Goal: Check status: Check status

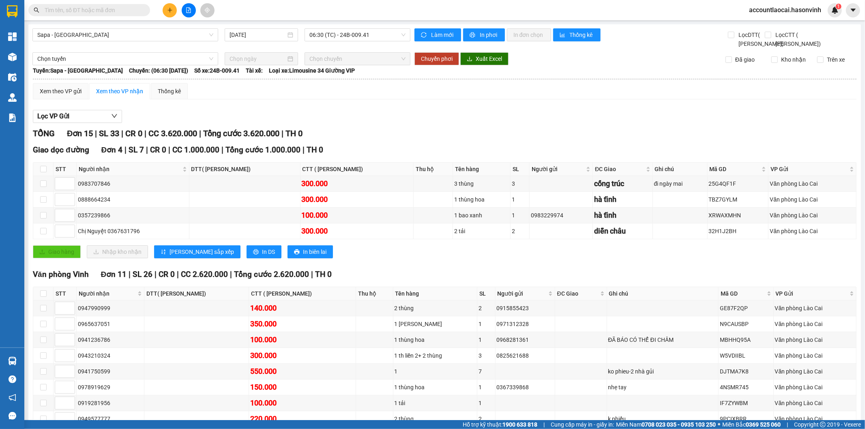
scroll to position [107, 0]
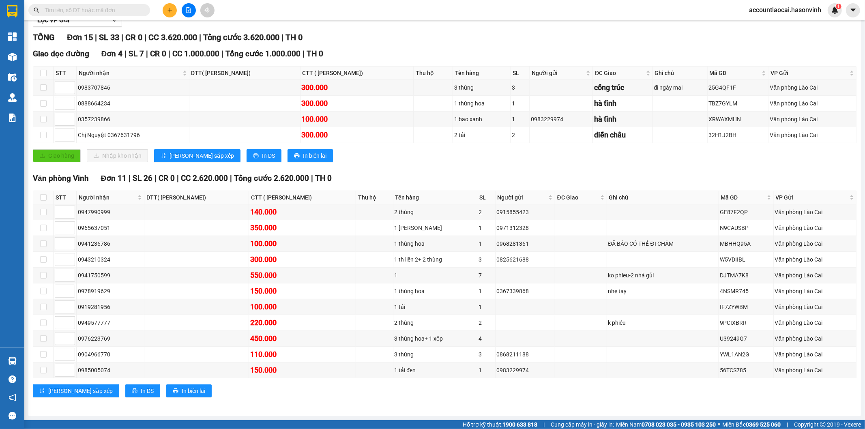
click at [92, 13] on input "text" at bounding box center [93, 10] width 96 height 9
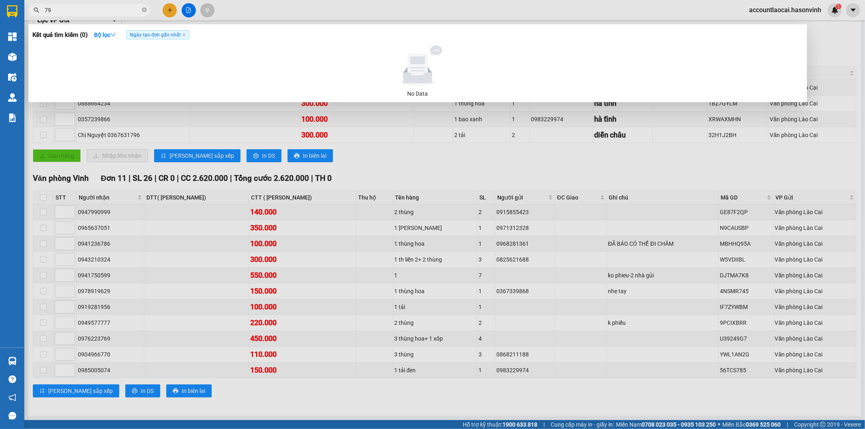
type input "791"
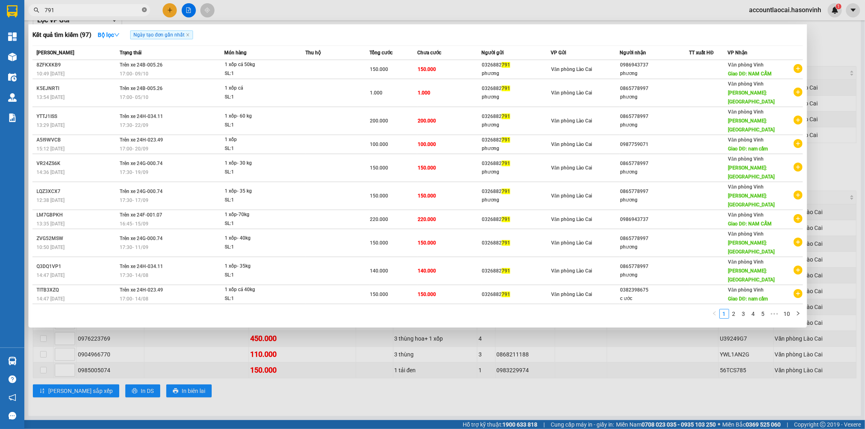
click at [142, 6] on span at bounding box center [144, 10] width 5 height 8
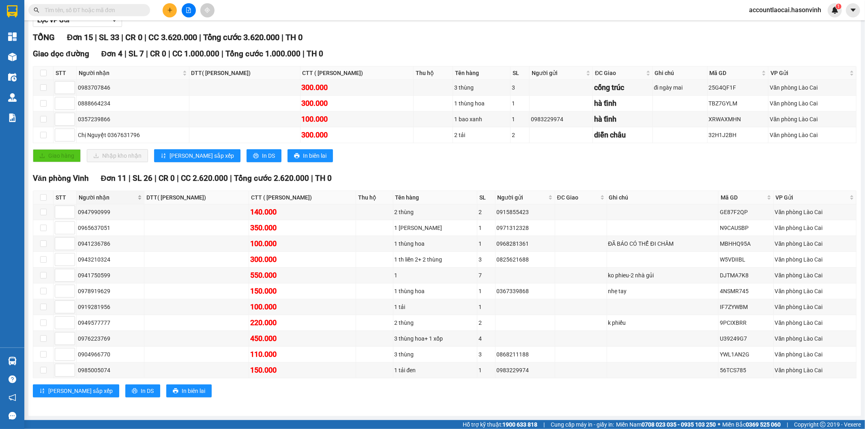
drag, startPoint x: 73, startPoint y: 43, endPoint x: 133, endPoint y: 195, distance: 162.9
click at [98, 102] on section "Kết quả tìm kiếm ( 97 ) Bộ lọc Ngày tạo đơn gần nhất Mã ĐH Trạng thái Món hàng …" at bounding box center [432, 214] width 865 height 429
click at [347, 149] on div "Giao hàng Nhập kho nhận Lưu sắp xếp In DS In biên lai" at bounding box center [444, 155] width 823 height 13
click at [94, 6] on input "text" at bounding box center [93, 10] width 96 height 9
click at [46, 17] on div "Kết quả tìm kiếm ( 97 ) Bộ lọc Ngày tạo đơn gần nhất Mã ĐH Trạng thái Món hàng …" at bounding box center [79, 10] width 158 height 14
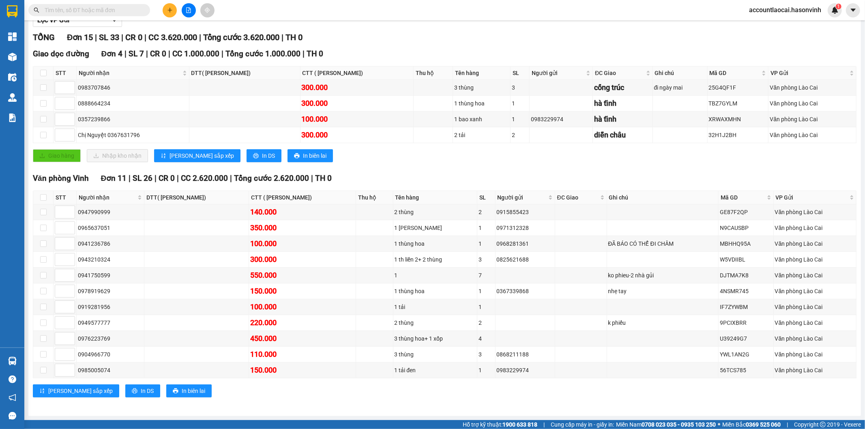
click at [66, 13] on input "text" at bounding box center [93, 10] width 96 height 9
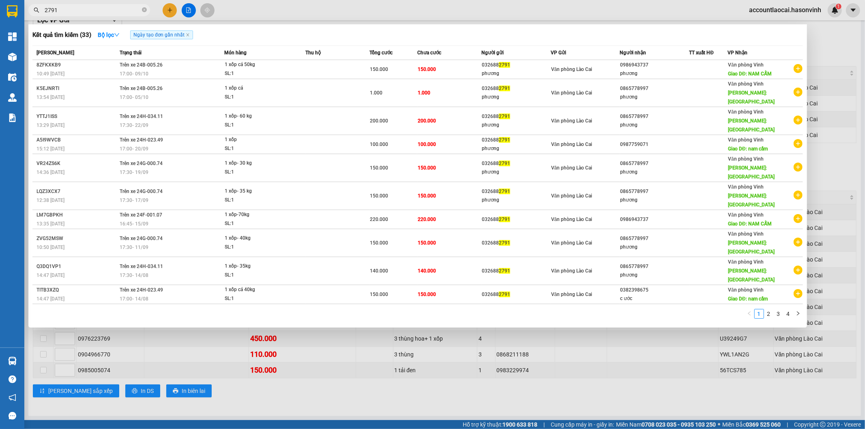
type input "2791"
click at [78, 11] on input "2791" at bounding box center [93, 10] width 96 height 9
drag, startPoint x: 47, startPoint y: 6, endPoint x: 18, endPoint y: 3, distance: 29.0
click at [18, 3] on section "Kết quả tìm kiếm ( 33 ) Bộ lọc Ngày tạo đơn gần nhất Mã ĐH Trạng thái Món hàng …" at bounding box center [432, 214] width 865 height 429
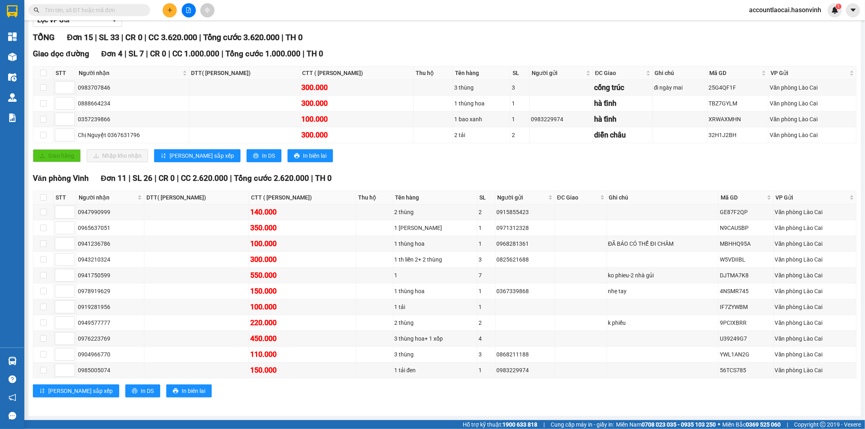
click at [105, 10] on input "text" at bounding box center [93, 10] width 96 height 9
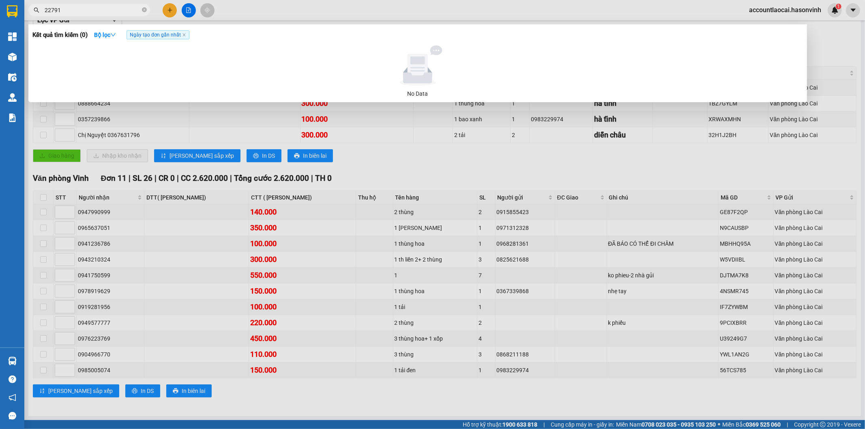
click at [84, 9] on input "22791" at bounding box center [93, 10] width 96 height 9
drag, startPoint x: 69, startPoint y: 11, endPoint x: 28, endPoint y: 11, distance: 41.8
click at [28, 11] on div "22791" at bounding box center [79, 10] width 158 height 12
drag, startPoint x: 115, startPoint y: 16, endPoint x: 53, endPoint y: 7, distance: 62.7
click at [53, 7] on div "Kết quả tìm kiếm ( 0 ) Bộ lọc Ngày tạo đơn gần nhất No Data 0357422791" at bounding box center [79, 10] width 158 height 14
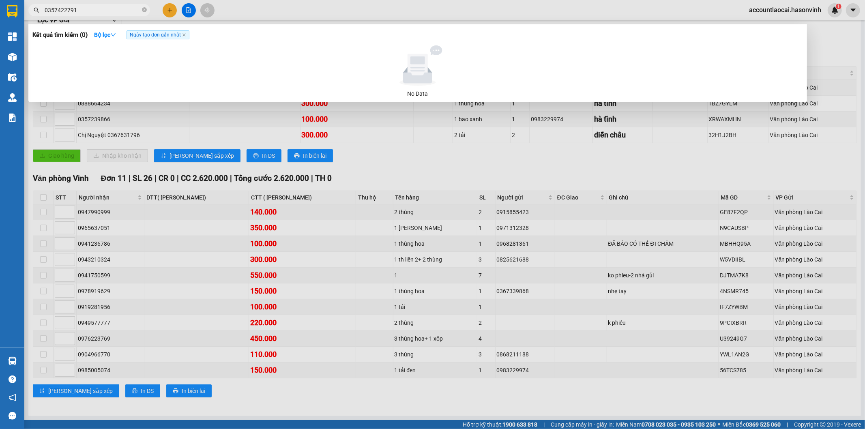
drag, startPoint x: 84, startPoint y: 6, endPoint x: 29, endPoint y: 7, distance: 55.1
click at [29, 7] on span "0357422791" at bounding box center [89, 10] width 122 height 12
click at [149, 113] on div at bounding box center [432, 214] width 865 height 429
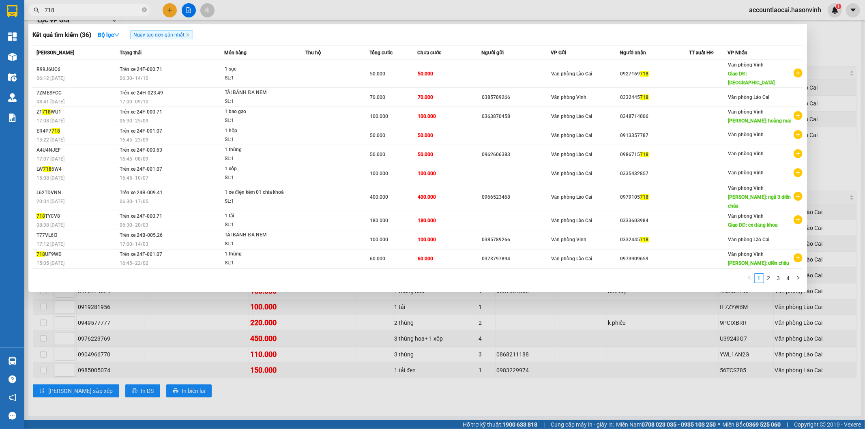
type input "718"
click at [336, 335] on div at bounding box center [432, 214] width 865 height 429
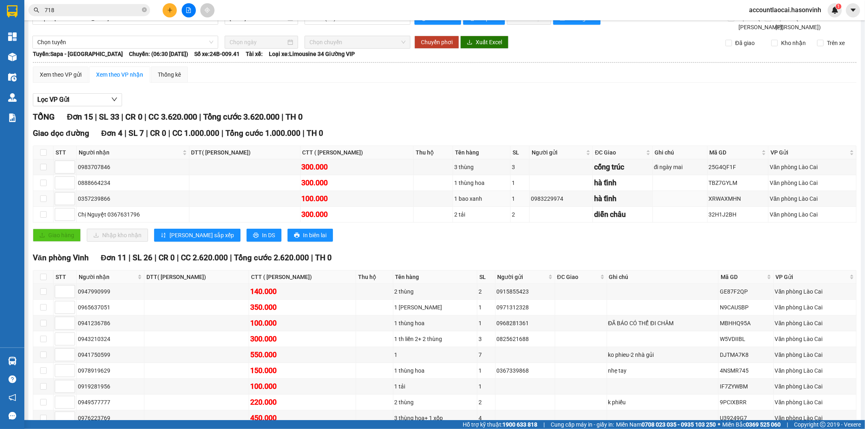
scroll to position [0, 0]
